Goal: Information Seeking & Learning: Check status

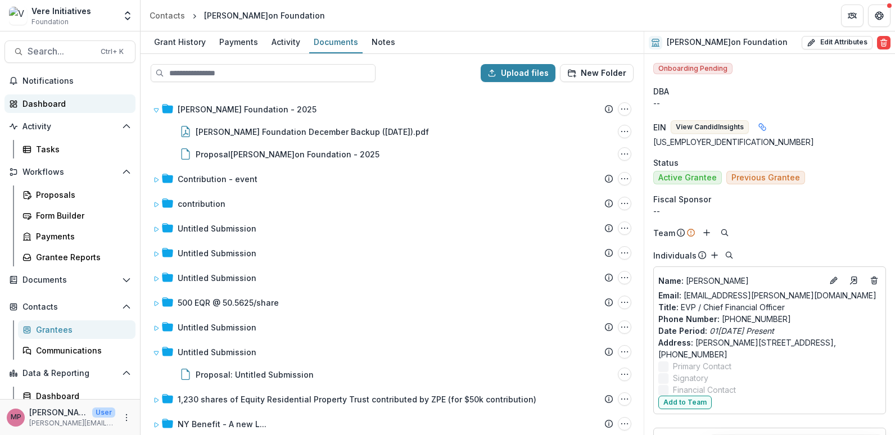
click at [39, 101] on div "Dashboard" at bounding box center [74, 104] width 104 height 12
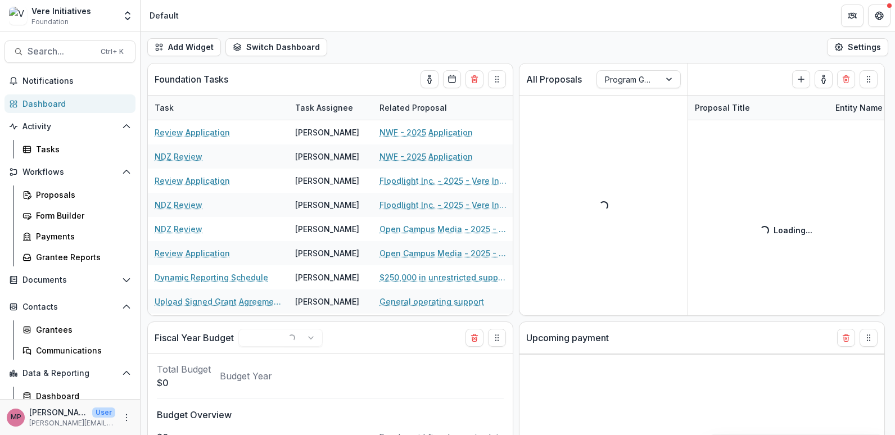
select select "******"
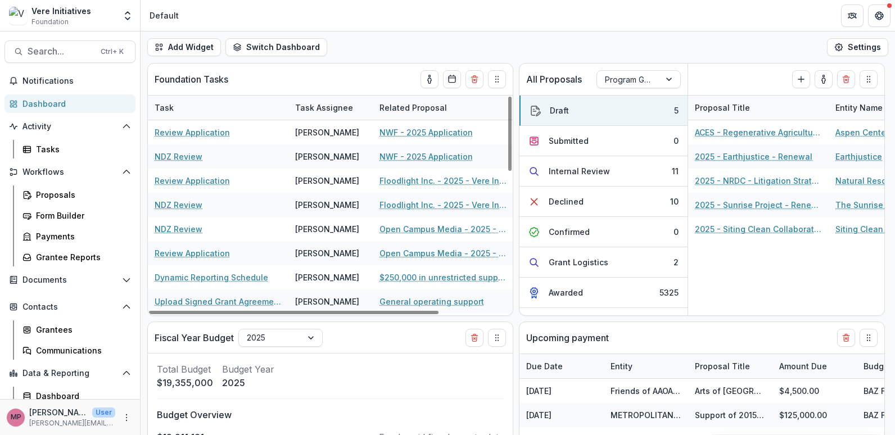
scroll to position [48, 0]
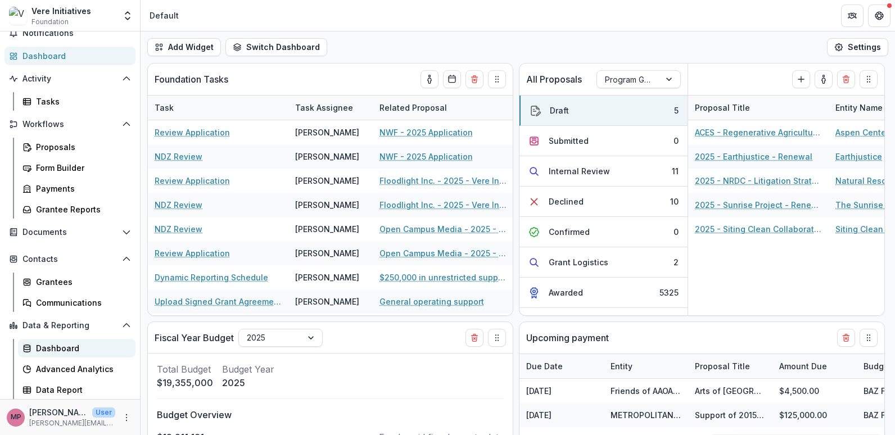
click at [60, 349] on div "Dashboard" at bounding box center [81, 348] width 91 height 12
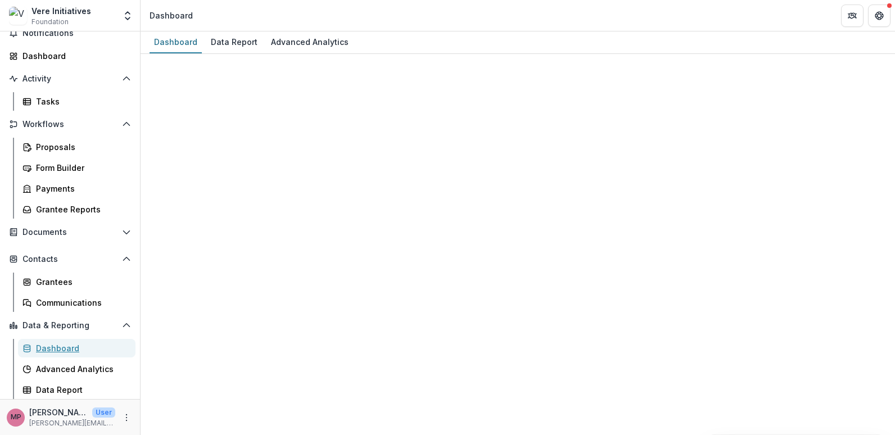
select select "**********"
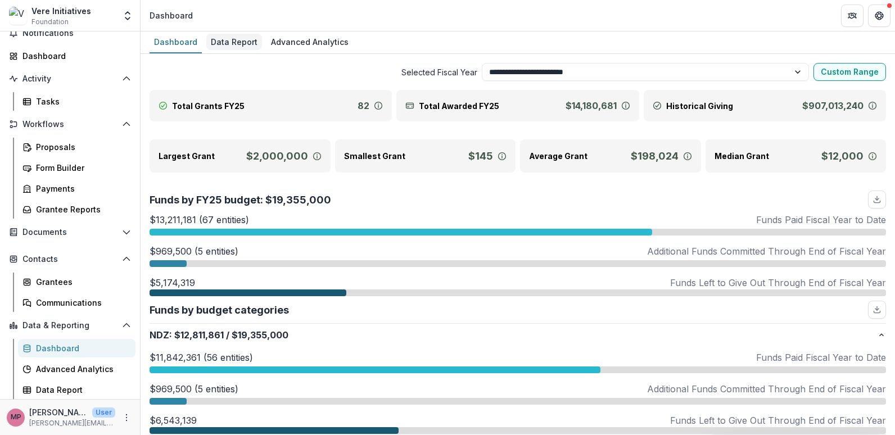
click at [247, 39] on div "Data Report" at bounding box center [234, 42] width 56 height 16
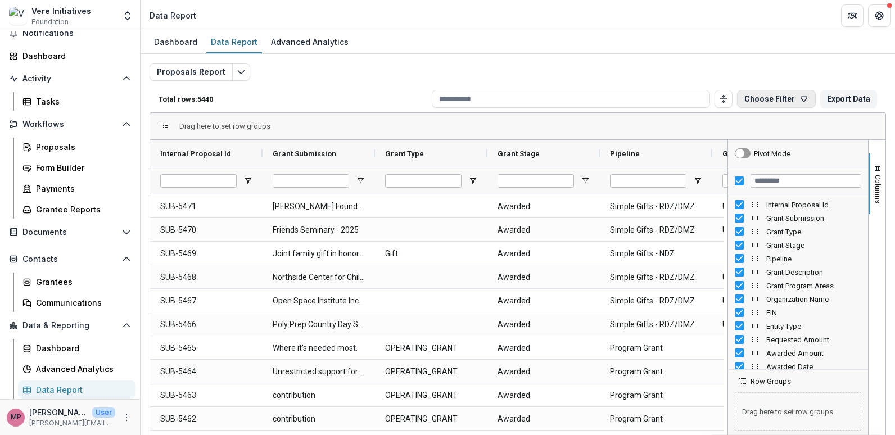
click at [429, 100] on button "Choose Filter" at bounding box center [776, 99] width 79 height 18
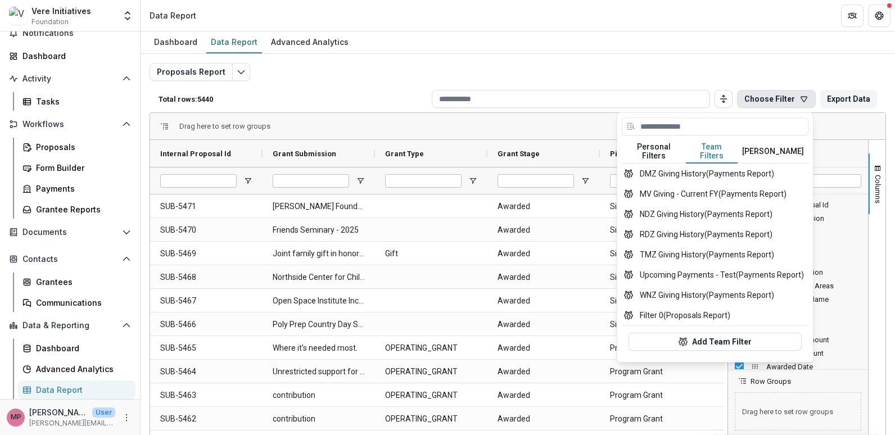
click at [429, 151] on button "Team Filters" at bounding box center [712, 152] width 52 height 24
click at [429, 165] on button "DMZ Giving History (Payments Report)" at bounding box center [715, 174] width 187 height 20
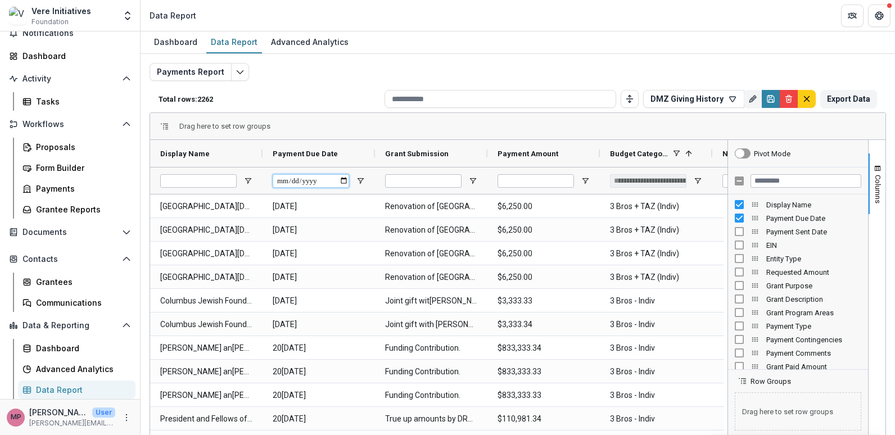
click at [340, 180] on input "Payment Due Date Filter Input" at bounding box center [311, 180] width 76 height 13
drag, startPoint x: 340, startPoint y: 180, endPoint x: 378, endPoint y: 174, distance: 38.8
click at [340, 180] on input "Payment Due Date Filter Input" at bounding box center [311, 180] width 76 height 13
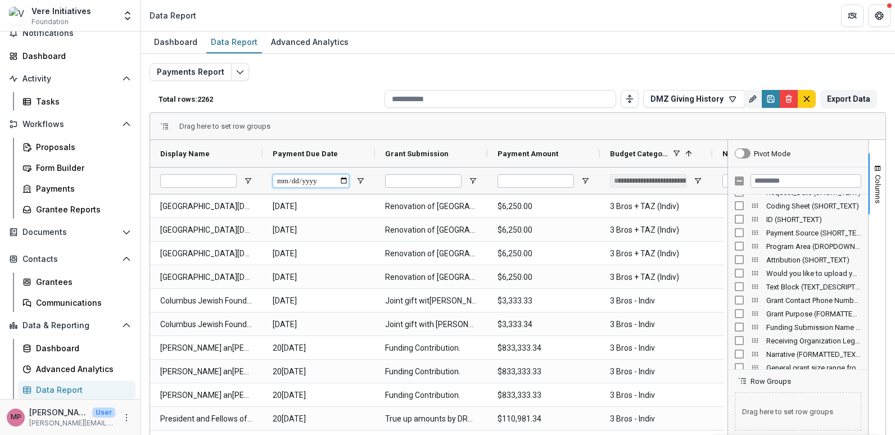
scroll to position [1237, 0]
click at [429, 154] on span at bounding box center [688, 153] width 9 height 9
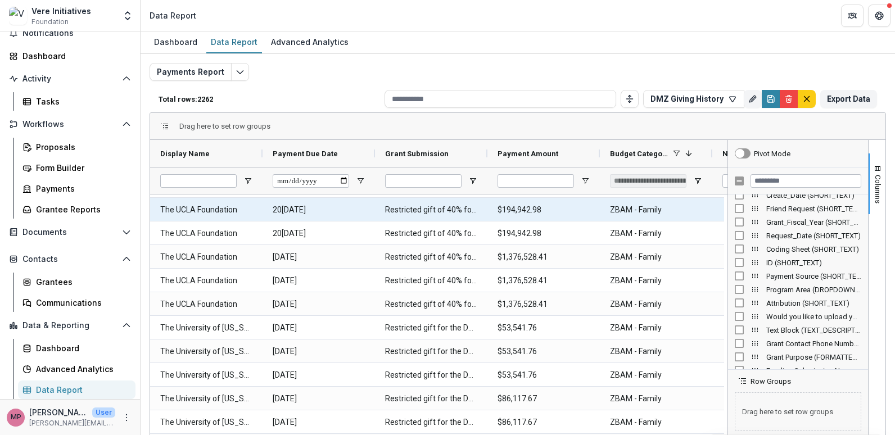
scroll to position [0, 0]
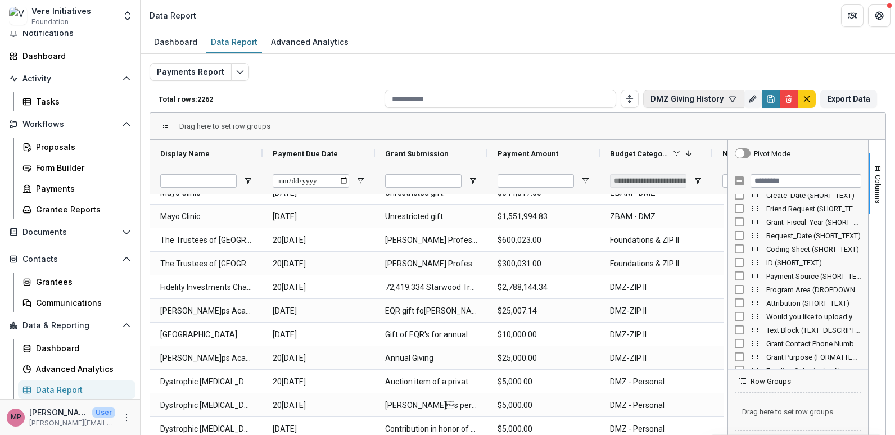
click at [429, 96] on icon "button" at bounding box center [732, 98] width 9 height 9
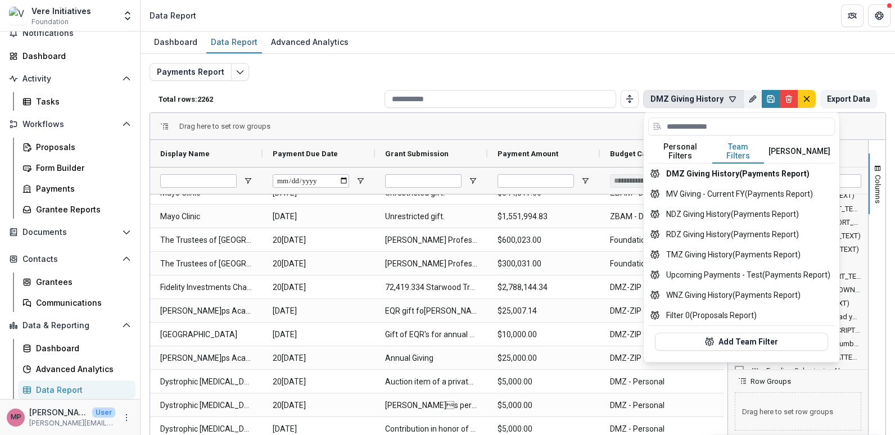
click at [429, 151] on button "Team Filters" at bounding box center [738, 152] width 52 height 24
click at [429, 147] on button "[PERSON_NAME]" at bounding box center [799, 152] width 71 height 24
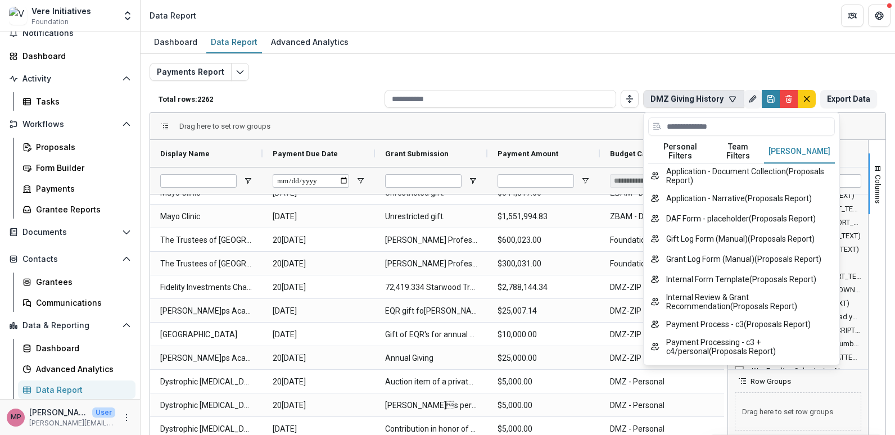
click at [429, 144] on button "Team Filters" at bounding box center [738, 152] width 52 height 24
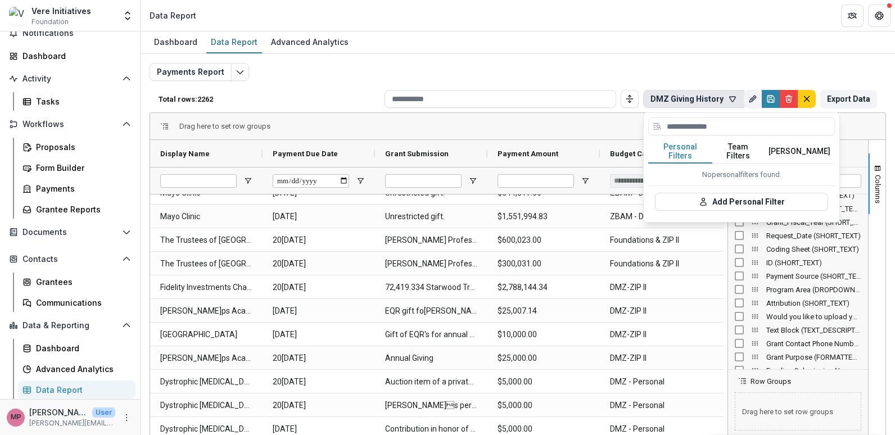
click at [429, 147] on button "Personal Filters" at bounding box center [680, 152] width 64 height 24
click at [429, 144] on button "Team Filters" at bounding box center [738, 152] width 52 height 24
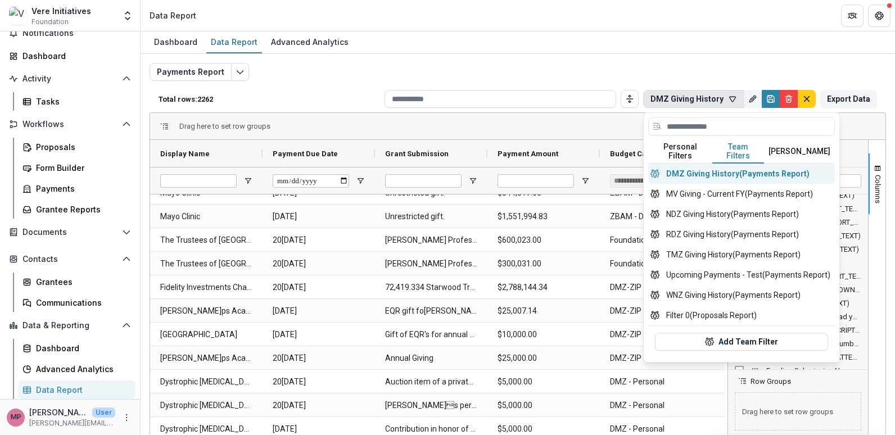
click at [429, 164] on button "DMZ Giving History (Payments Report)" at bounding box center [741, 174] width 187 height 20
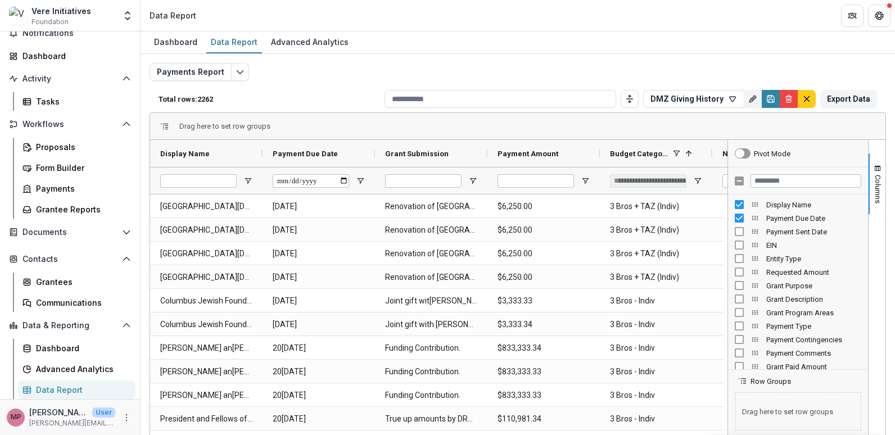
click at [429, 179] on div "**********" at bounding box center [648, 180] width 76 height 13
click at [345, 182] on input "Payment Due Date Filter Input" at bounding box center [311, 180] width 76 height 13
click at [329, 183] on input "Payment Due Date Filter Input" at bounding box center [311, 180] width 76 height 13
click at [429, 184] on input "Grant Submission Filter Input" at bounding box center [423, 180] width 76 height 13
click at [429, 179] on span "Open Filter Menu" at bounding box center [472, 181] width 9 height 9
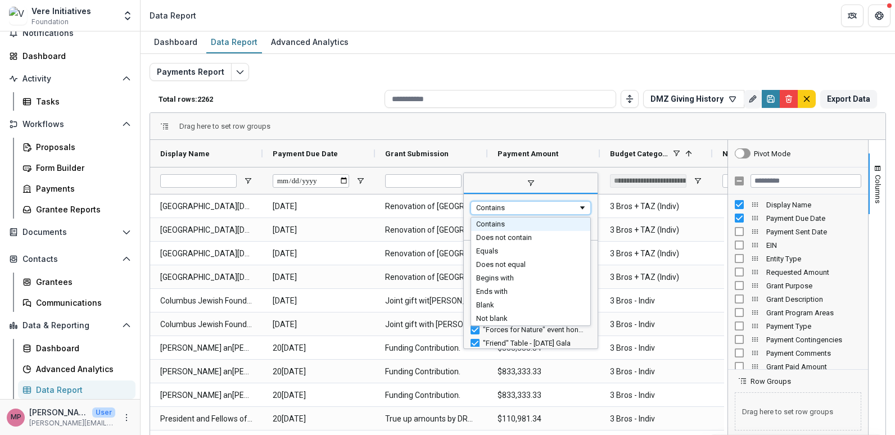
click at [429, 209] on span "Filtering operator" at bounding box center [582, 208] width 9 height 9
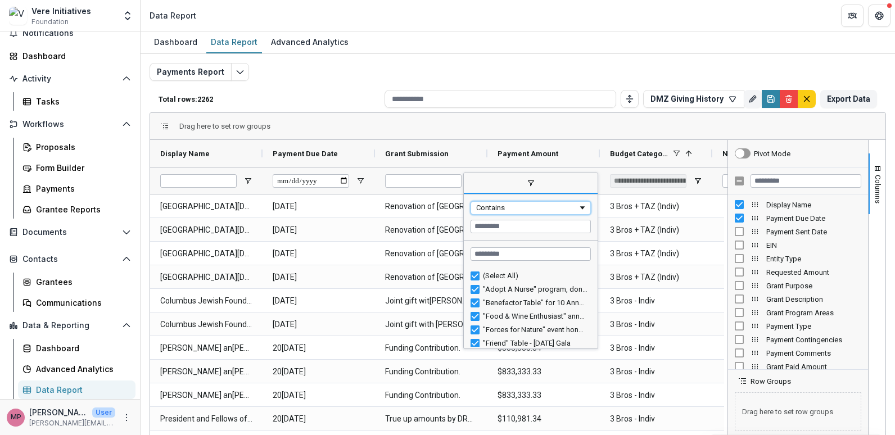
click at [429, 209] on span "Filtering operator" at bounding box center [582, 208] width 9 height 9
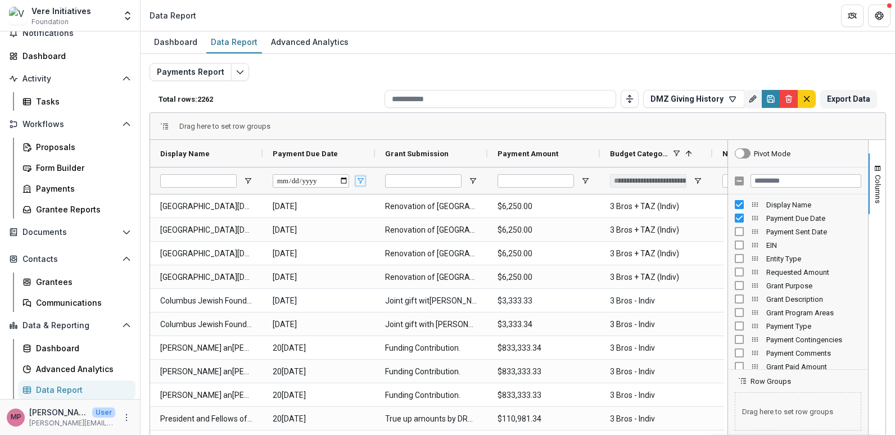
click at [359, 178] on span "Open Filter Menu" at bounding box center [360, 181] width 9 height 9
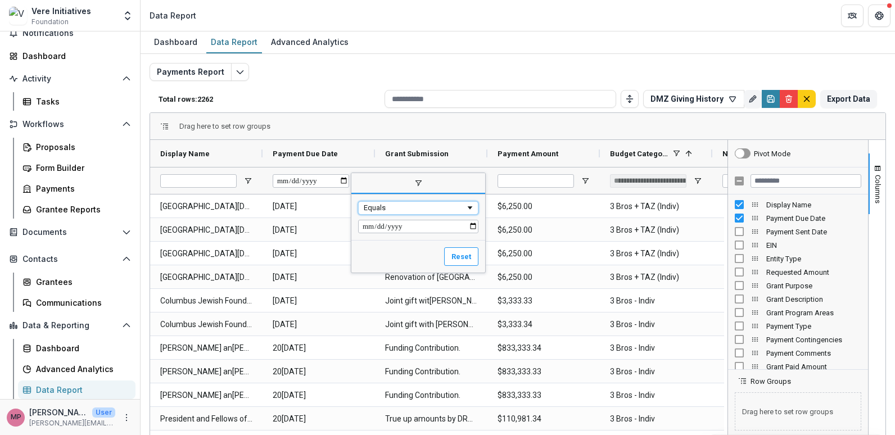
click at [429, 207] on span "Filtering operator" at bounding box center [470, 208] width 9 height 9
click at [373, 228] on input "Filter Value" at bounding box center [418, 226] width 120 height 13
type input "**********"
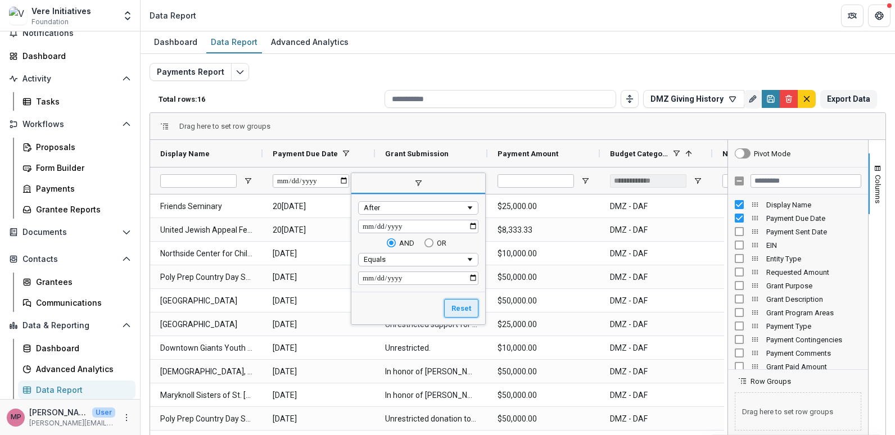
click at [429, 307] on button "Reset" at bounding box center [461, 308] width 34 height 19
type input "**********"
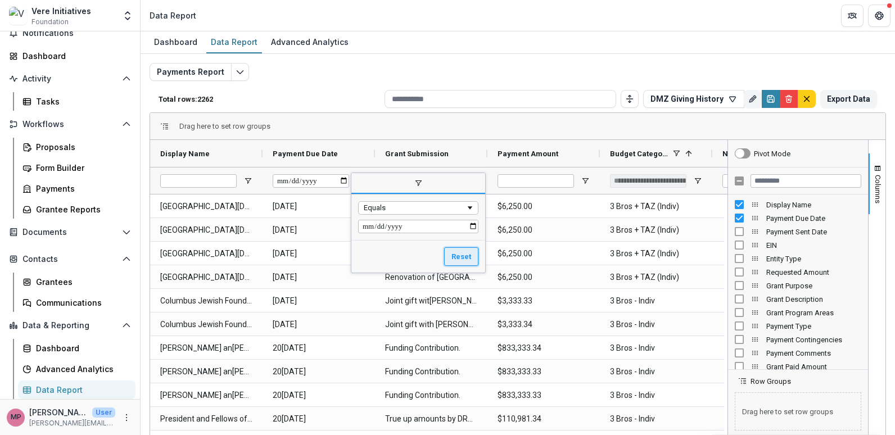
click at [429, 258] on button "Reset" at bounding box center [461, 256] width 34 height 19
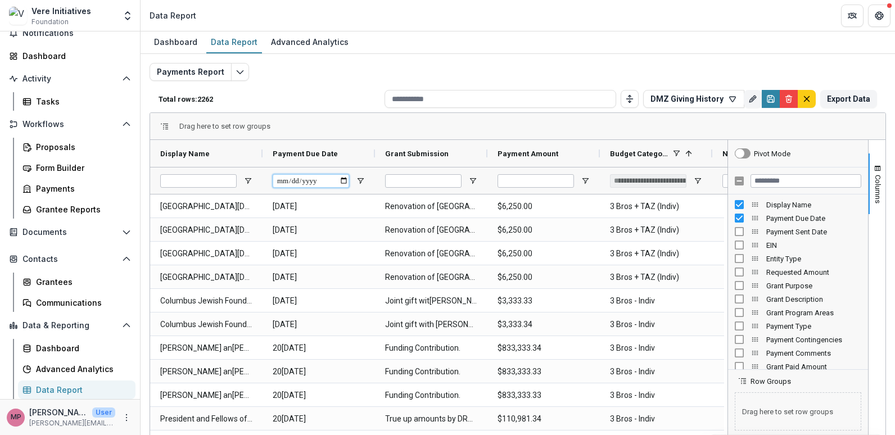
click at [331, 177] on input "Payment Due Date Filter Input" at bounding box center [311, 180] width 76 height 13
click at [359, 180] on span "Open Filter Menu" at bounding box center [360, 181] width 9 height 9
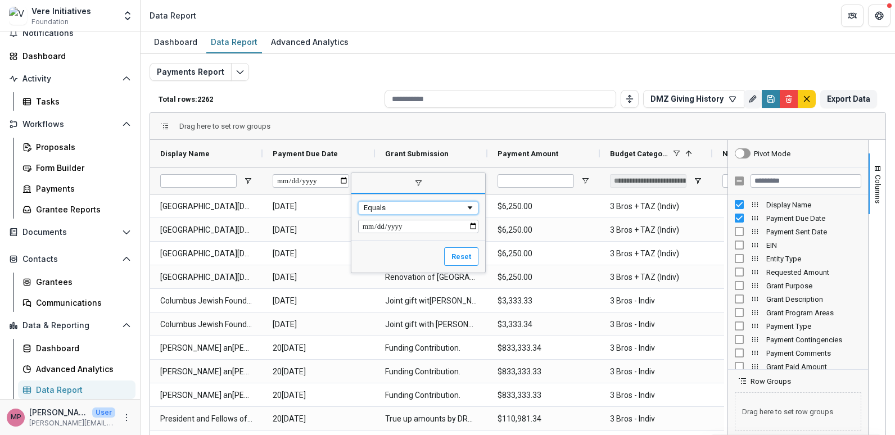
click at [405, 202] on div "Equals" at bounding box center [418, 207] width 120 height 13
click at [370, 225] on input "Filter Value" at bounding box center [418, 226] width 120 height 13
type input "**********"
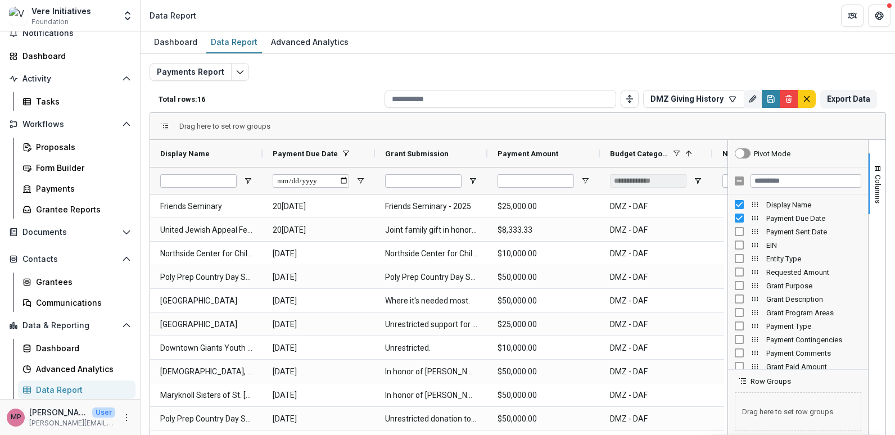
click at [429, 124] on div "Drag here to set row groups" at bounding box center [517, 126] width 735 height 27
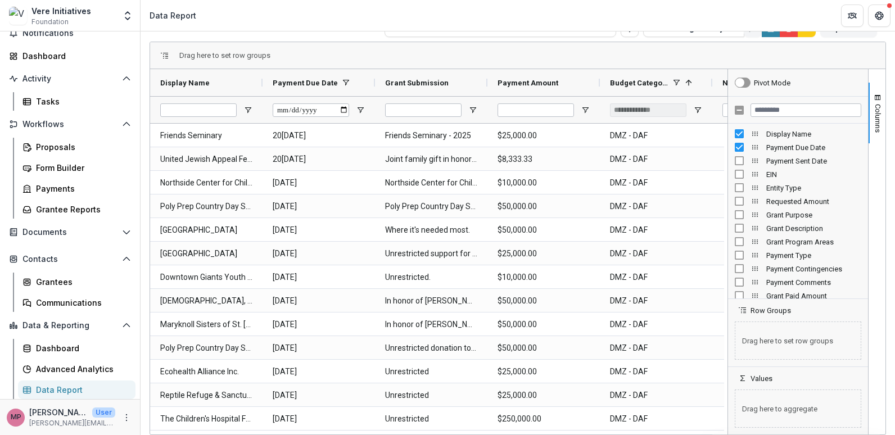
click at [429, 61] on div "Drag here to set row groups" at bounding box center [517, 55] width 735 height 27
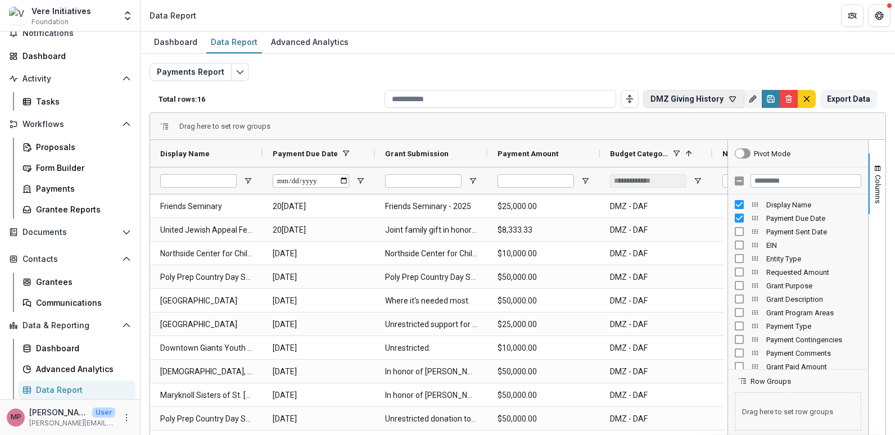
click at [429, 98] on icon "button" at bounding box center [733, 99] width 6 height 5
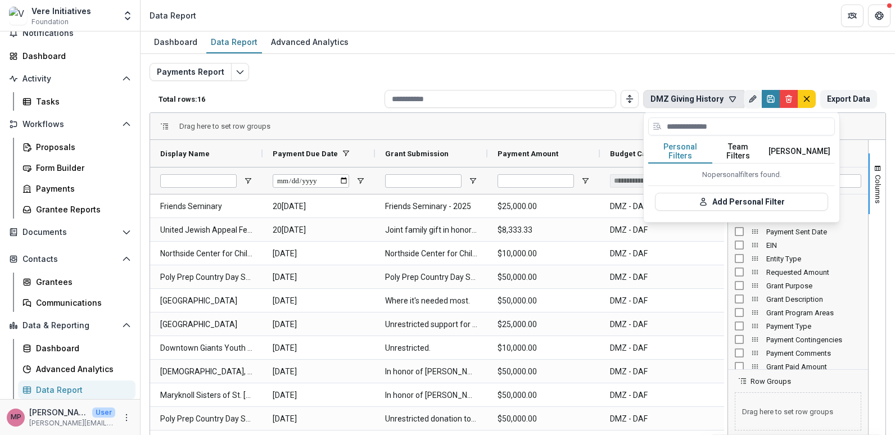
click at [429, 150] on button "Team Filters" at bounding box center [738, 152] width 52 height 24
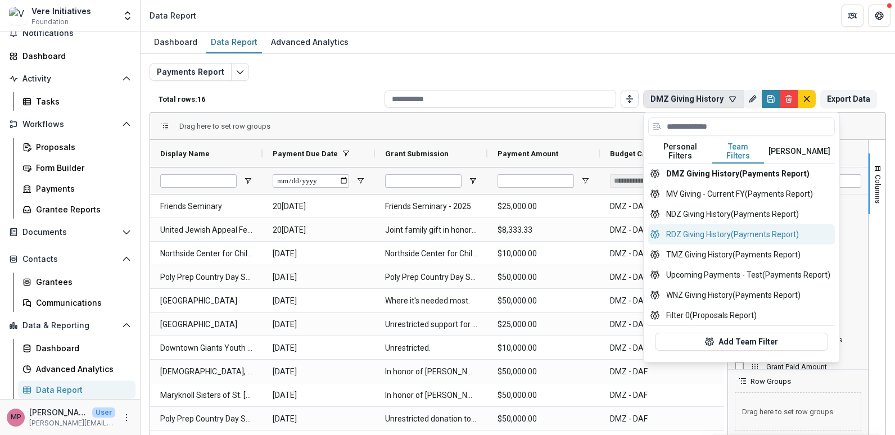
click at [429, 227] on button "RDZ Giving History (Payments Report)" at bounding box center [741, 234] width 187 height 20
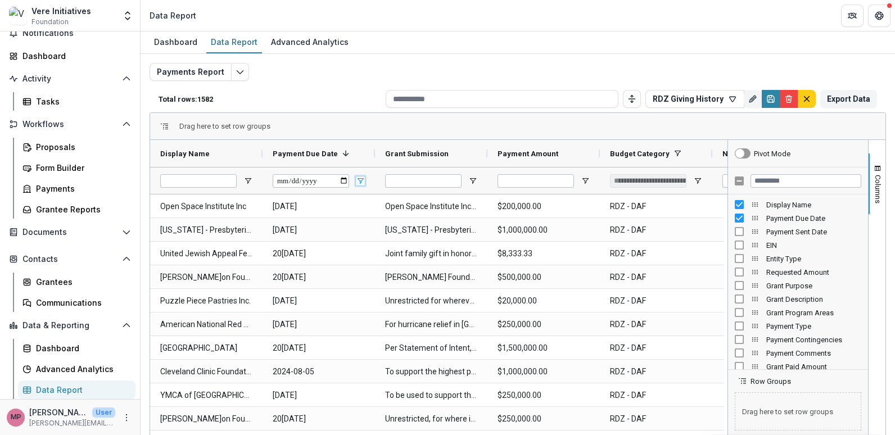
click at [362, 180] on span "Open Filter Menu" at bounding box center [360, 181] width 9 height 9
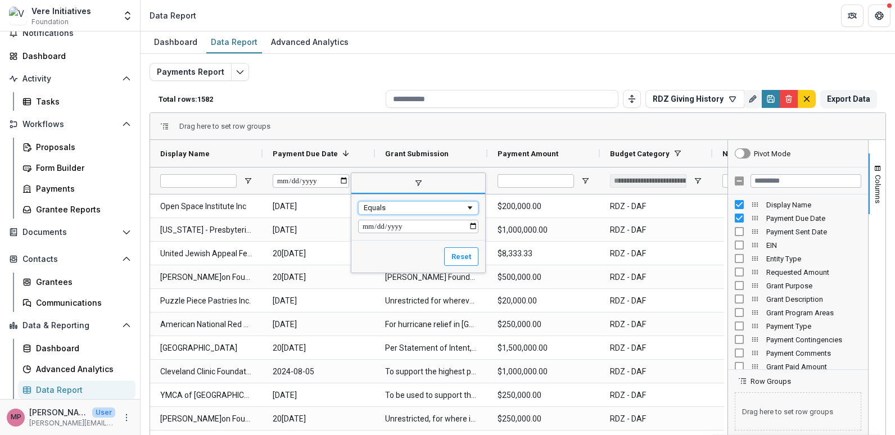
click at [401, 210] on div "Equals" at bounding box center [415, 208] width 102 height 8
click at [372, 226] on input "Filter Value" at bounding box center [418, 226] width 120 height 13
type input "**********"
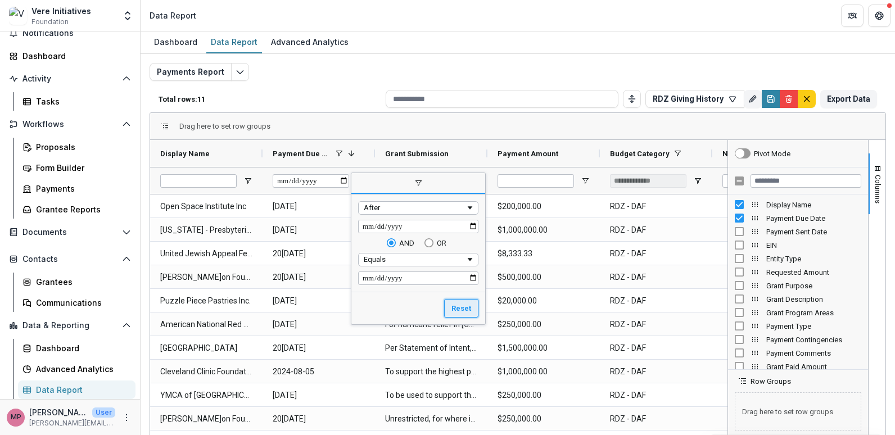
click at [429, 310] on button "Reset" at bounding box center [461, 308] width 34 height 19
type input "**********"
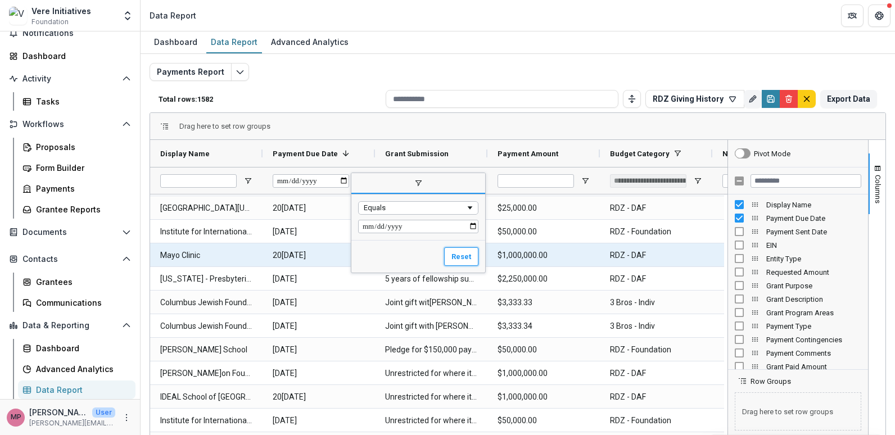
scroll to position [450, 0]
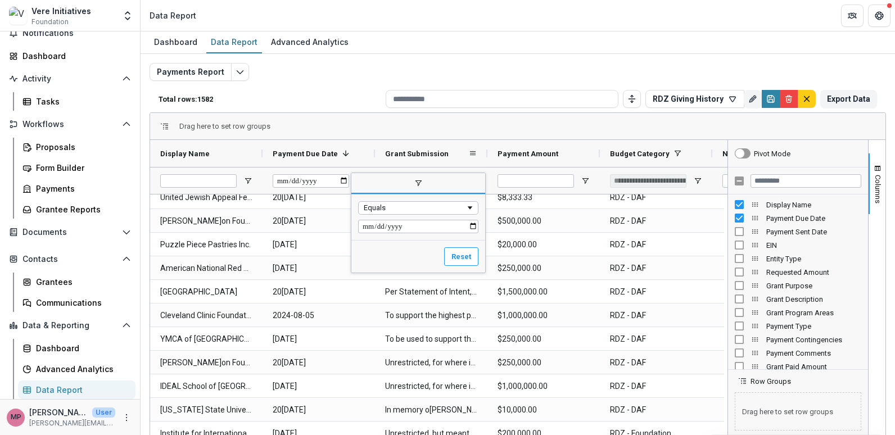
drag, startPoint x: 432, startPoint y: 184, endPoint x: 456, endPoint y: 152, distance: 39.8
click at [429, 152] on div "Drag here to set row groups Drag here to set column labels Display Name Payment…" at bounding box center [518, 309] width 737 height 394
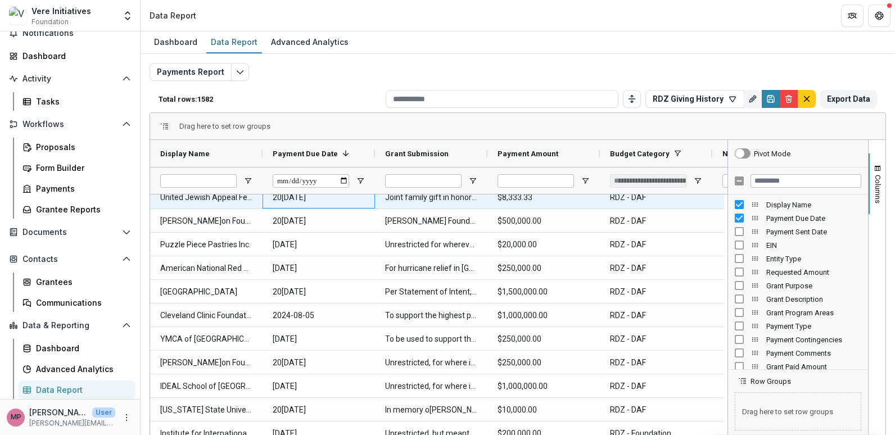
click at [328, 197] on Date-6247 "20[DATE]" at bounding box center [319, 197] width 92 height 23
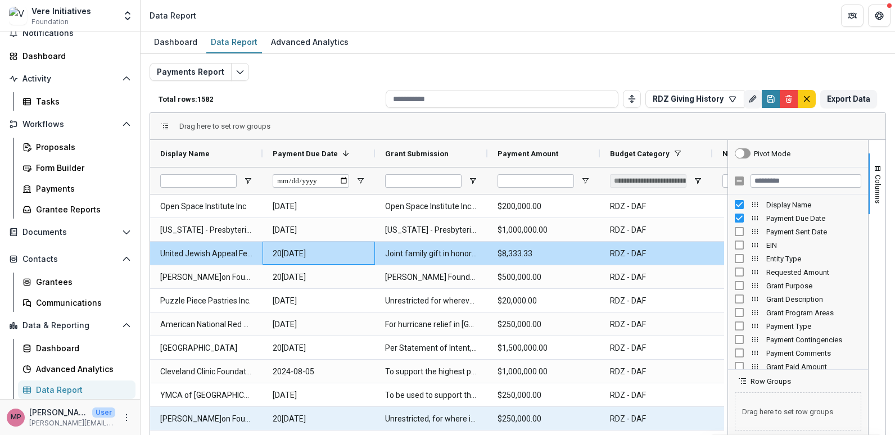
scroll to position [56, 0]
